Goal: Task Accomplishment & Management: Manage account settings

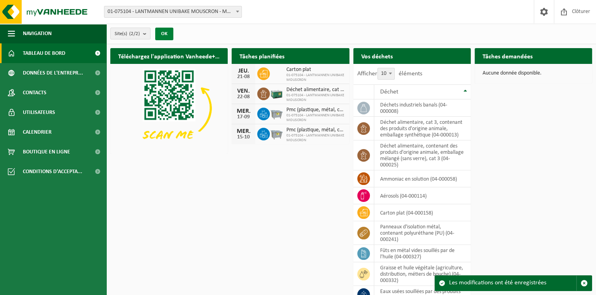
click at [165, 29] on button "OK" at bounding box center [164, 34] width 18 height 13
click at [506, 74] on p "Aucune donnée disponible." at bounding box center [533, 73] width 102 height 6
click at [583, 282] on span "button" at bounding box center [583, 282] width 7 height 7
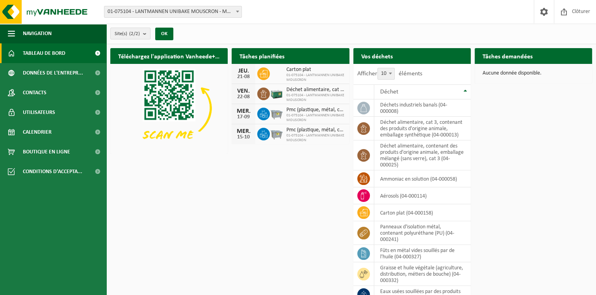
scroll to position [48, 0]
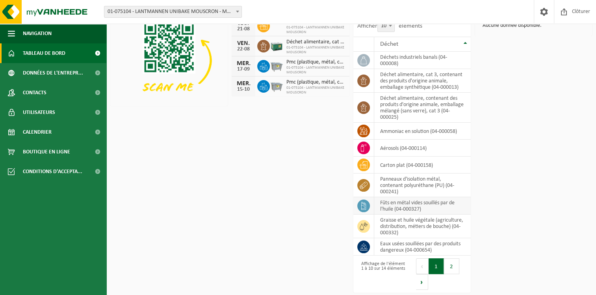
click at [403, 204] on td "fûts en métal vides souillés par de l'huile (04-000327)" at bounding box center [422, 205] width 96 height 17
click at [364, 203] on icon at bounding box center [363, 206] width 5 height 8
click at [401, 205] on td "fûts en métal vides souillés par de l'huile (04-000327)" at bounding box center [422, 205] width 96 height 17
drag, startPoint x: 401, startPoint y: 205, endPoint x: 406, endPoint y: 205, distance: 4.7
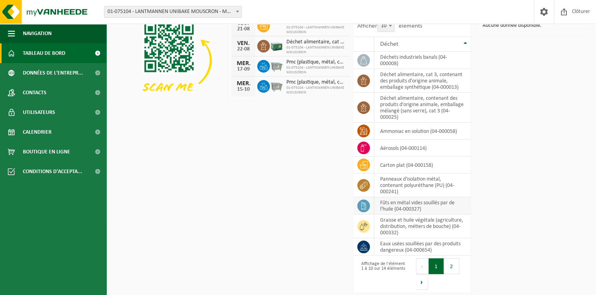
click at [406, 205] on td "fûts en métal vides souillés par de l'huile (04-000327)" at bounding box center [422, 205] width 96 height 17
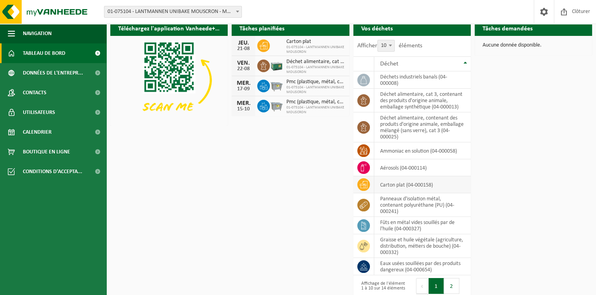
scroll to position [0, 0]
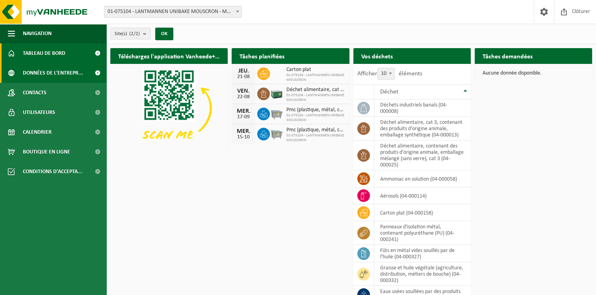
click at [44, 72] on span "Données de l'entrepr..." at bounding box center [53, 73] width 60 height 20
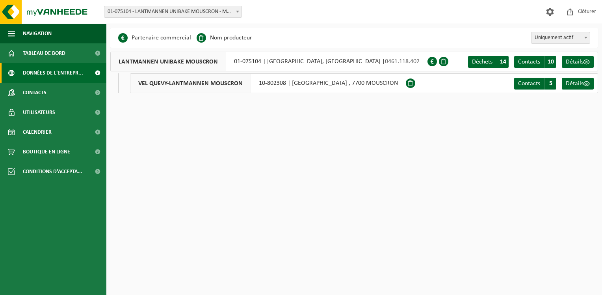
click at [328, 83] on div "VEL QUEVY-LANTMANNEN MOUSCRON 10-802308 | RUE DE L'EPINETTE , 7700 MOUSCRON" at bounding box center [268, 83] width 276 height 20
click at [553, 82] on span "5" at bounding box center [550, 84] width 12 height 12
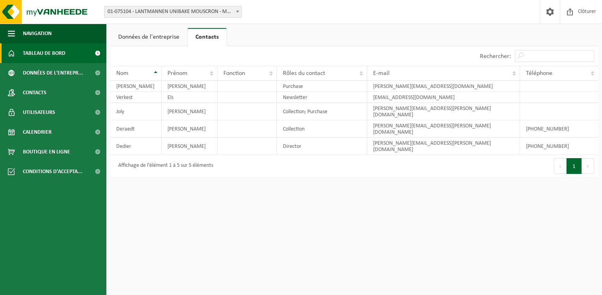
click at [50, 55] on span "Tableau de bord" at bounding box center [44, 53] width 43 height 20
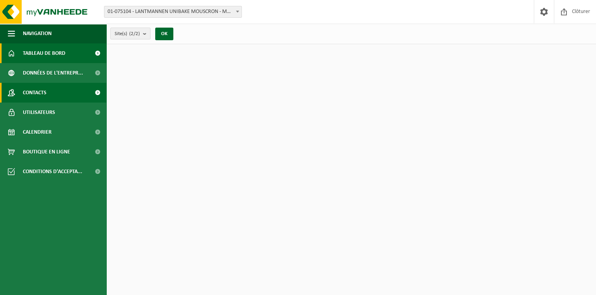
click at [36, 91] on span "Contacts" at bounding box center [35, 93] width 24 height 20
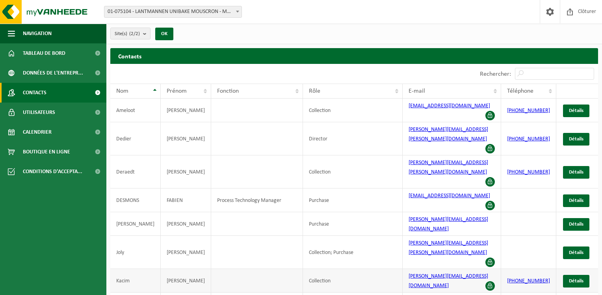
click at [231, 269] on td at bounding box center [257, 281] width 92 height 24
click at [578, 278] on span "Détails" at bounding box center [576, 280] width 15 height 5
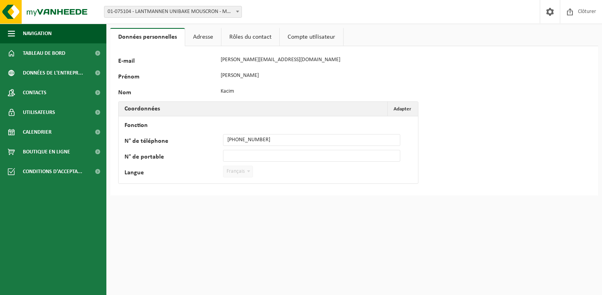
click at [237, 38] on link "Rôles du contact" at bounding box center [250, 37] width 58 height 18
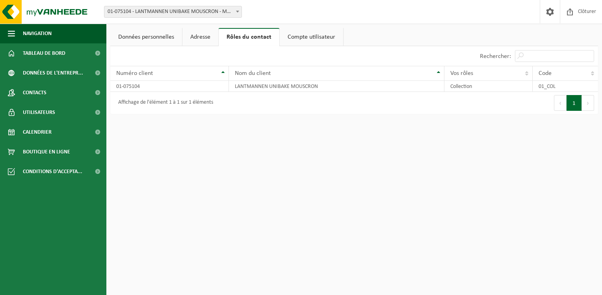
click at [197, 35] on link "Adresse" at bounding box center [200, 37] width 36 height 18
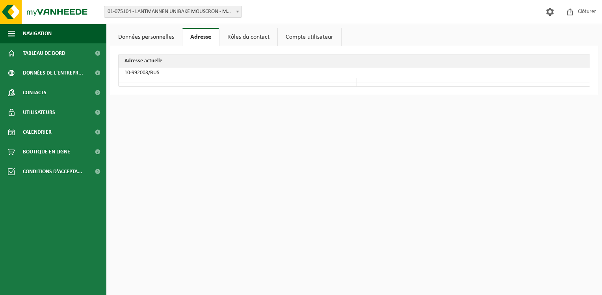
click at [159, 35] on link "Données personnelles" at bounding box center [146, 37] width 72 height 18
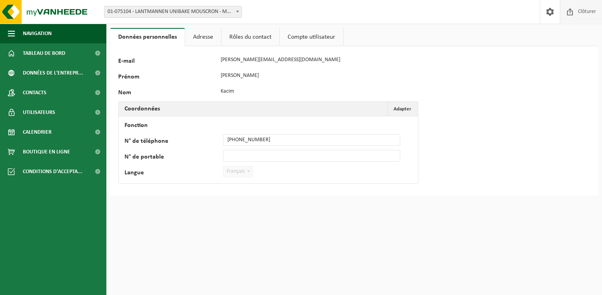
click at [580, 5] on span "Clôturer" at bounding box center [587, 11] width 22 height 23
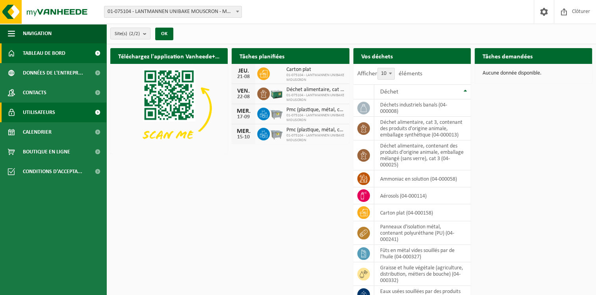
click at [33, 111] on span "Utilisateurs" at bounding box center [39, 112] width 32 height 20
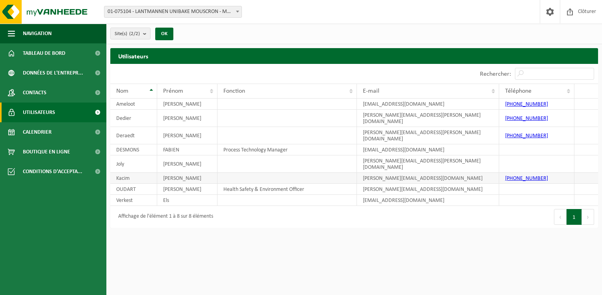
click at [545, 172] on td "[PHONE_NUMBER]" at bounding box center [537, 177] width 76 height 11
click at [543, 172] on td "[PHONE_NUMBER]" at bounding box center [537, 177] width 76 height 11
click at [527, 175] on link "[PHONE_NUMBER]" at bounding box center [526, 178] width 43 height 6
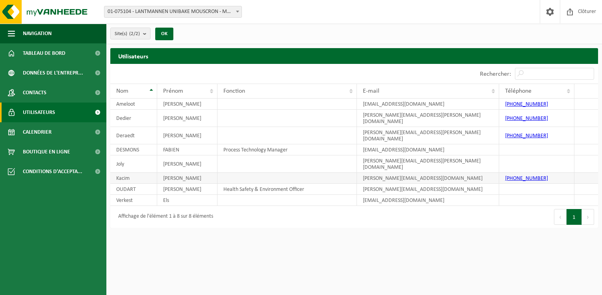
click at [126, 172] on td "Kacim" at bounding box center [133, 177] width 47 height 11
click at [52, 92] on link "Contacts" at bounding box center [53, 93] width 106 height 20
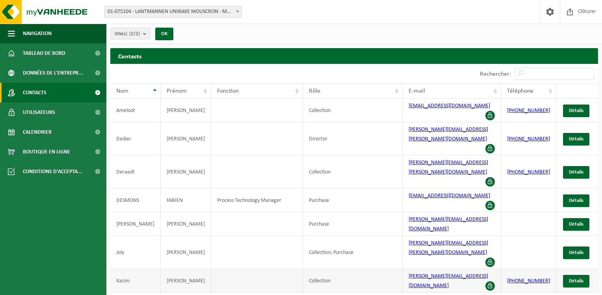
click at [134, 269] on td "Kacim" at bounding box center [135, 281] width 50 height 24
click at [133, 269] on td "Kacim" at bounding box center [135, 281] width 50 height 24
click at [490, 281] on span at bounding box center [489, 285] width 9 height 9
click at [586, 274] on link "Détails" at bounding box center [576, 280] width 26 height 13
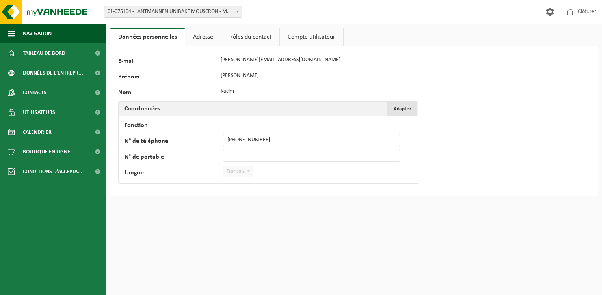
drag, startPoint x: 263, startPoint y: 139, endPoint x: 403, endPoint y: 109, distance: 143.4
click at [403, 109] on span "Adapter" at bounding box center [402, 108] width 18 height 5
click at [257, 123] on input "Fonction" at bounding box center [311, 124] width 177 height 12
type input "technical planner"
click at [251, 155] on input "N° de portable" at bounding box center [311, 156] width 177 height 12
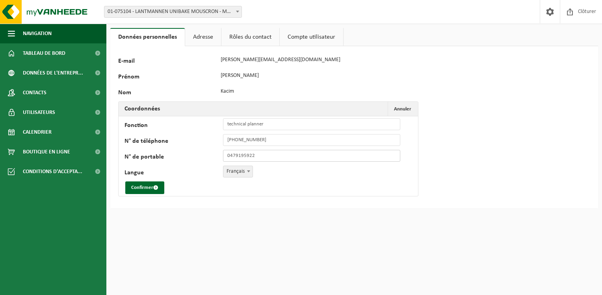
type input "[PHONE_NUMBER]"
click at [256, 141] on input "+3256852360" at bounding box center [311, 140] width 177 height 12
drag, startPoint x: 256, startPoint y: 141, endPoint x: 218, endPoint y: 144, distance: 38.3
click at [218, 144] on div "N° de téléphone +3256852360" at bounding box center [265, 140] width 283 height 12
click at [148, 187] on button "Confirmer" at bounding box center [144, 187] width 39 height 13
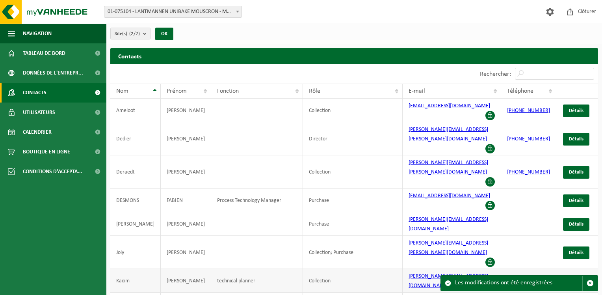
click at [523, 269] on td at bounding box center [528, 281] width 55 height 24
click at [575, 278] on span "Détails" at bounding box center [576, 280] width 15 height 5
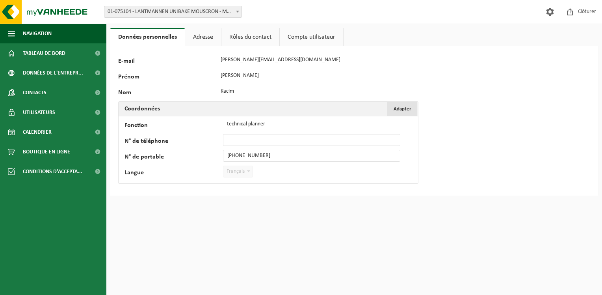
click at [400, 107] on span "Adapter" at bounding box center [402, 108] width 18 height 5
click at [255, 139] on input "N° de téléphone" at bounding box center [311, 140] width 177 height 12
paste input "[PHONE_NUMBER]"
type input "[PHONE_NUMBER]"
click at [264, 155] on input "[PHONE_NUMBER]" at bounding box center [311, 156] width 177 height 12
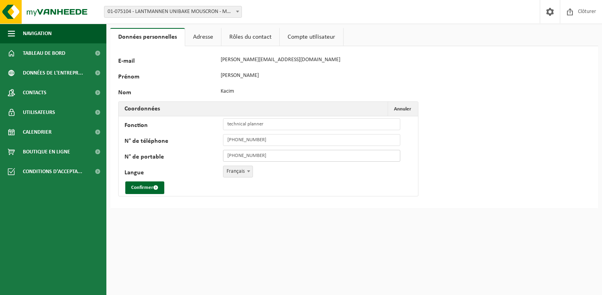
drag, startPoint x: 264, startPoint y: 155, endPoint x: 199, endPoint y: 155, distance: 65.4
click at [199, 155] on div "N° de portable +32 479 19 59 22" at bounding box center [265, 156] width 283 height 12
click at [140, 184] on button "Confirmer" at bounding box center [144, 187] width 39 height 13
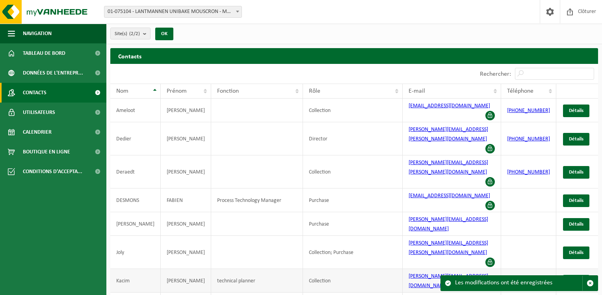
click at [570, 278] on span "Détails" at bounding box center [576, 280] width 15 height 5
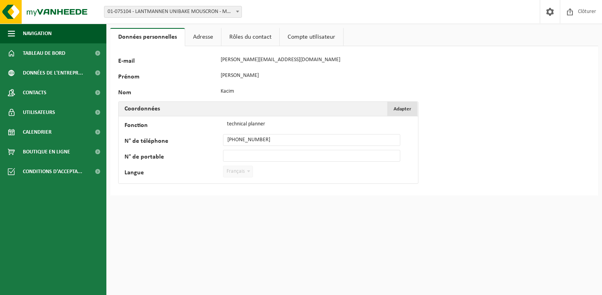
click at [407, 107] on span "Adapter" at bounding box center [402, 108] width 18 height 5
click at [239, 36] on link "Rôles du contact" at bounding box center [250, 37] width 58 height 18
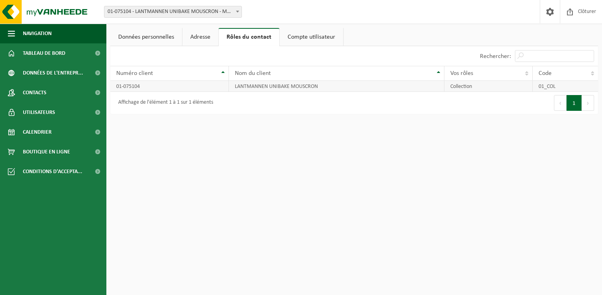
click at [462, 87] on td "Collection" at bounding box center [488, 86] width 88 height 11
click at [474, 87] on td "Collection" at bounding box center [488, 86] width 88 height 11
click at [148, 37] on link "Données personnelles" at bounding box center [146, 37] width 72 height 18
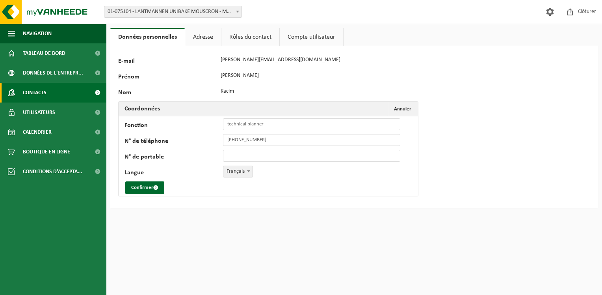
click at [41, 91] on span "Contacts" at bounding box center [35, 93] width 24 height 20
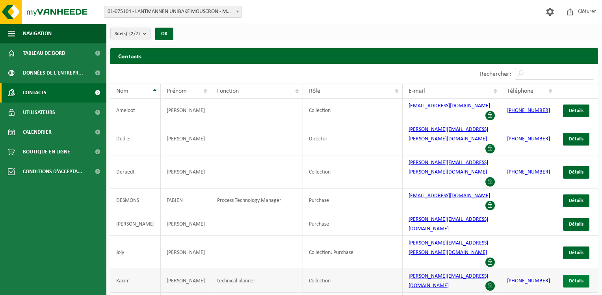
click at [575, 278] on span "Détails" at bounding box center [576, 280] width 15 height 5
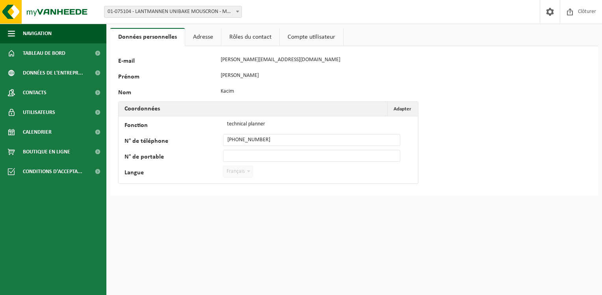
click at [240, 37] on link "Rôles du contact" at bounding box center [250, 37] width 58 height 18
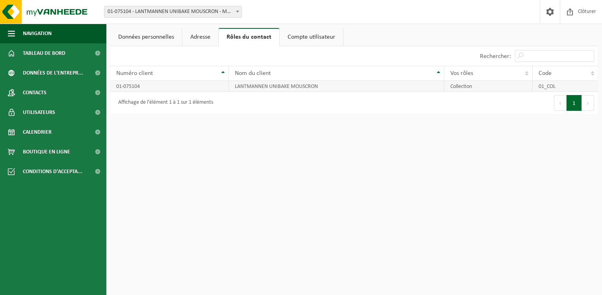
click at [472, 86] on td "Collection" at bounding box center [488, 86] width 88 height 11
drag, startPoint x: 472, startPoint y: 87, endPoint x: 450, endPoint y: 87, distance: 22.4
click at [450, 87] on td "Collection" at bounding box center [488, 86] width 88 height 11
click at [202, 114] on div "Données personnelles Adresse Rôles du contact Compte utilisateur 126445 E-mail …" at bounding box center [353, 73] width 495 height 90
click at [205, 37] on link "Adresse" at bounding box center [200, 37] width 36 height 18
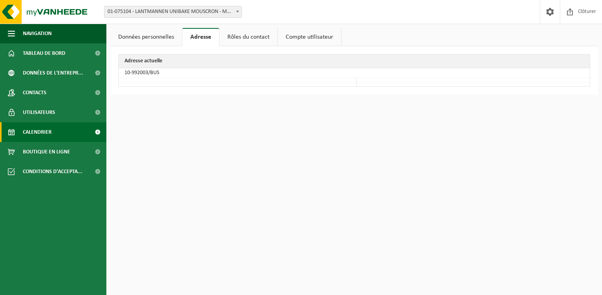
click at [36, 132] on span "Calendrier" at bounding box center [37, 132] width 29 height 20
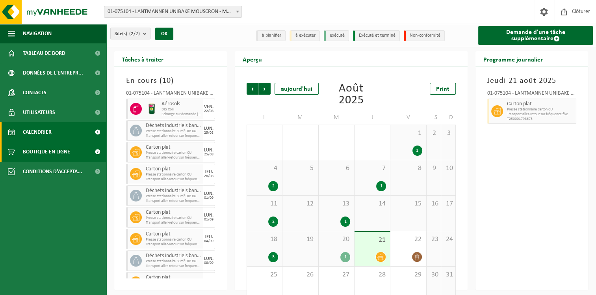
click at [42, 149] on span "Boutique en ligne" at bounding box center [46, 152] width 47 height 20
